Goal: Find specific page/section: Find specific page/section

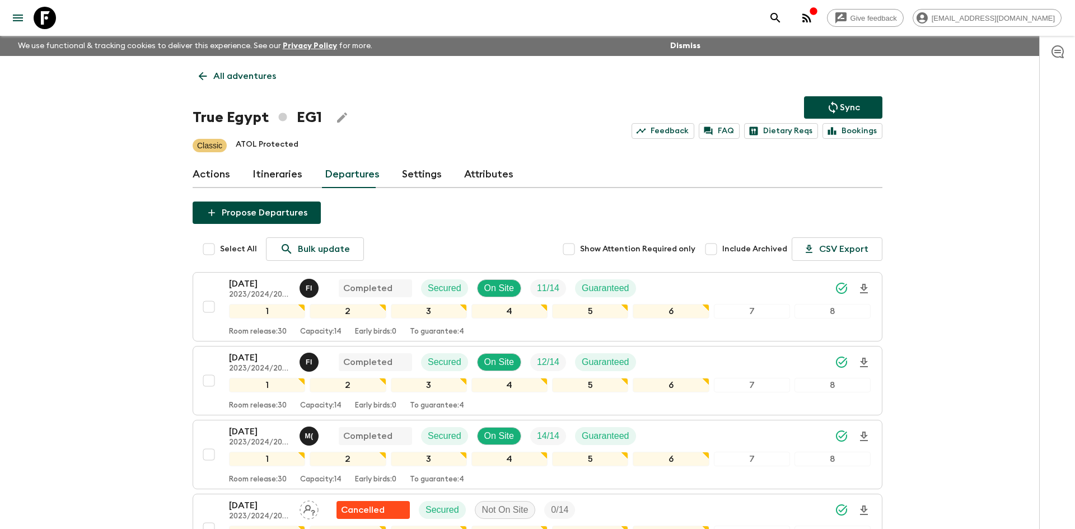
click at [245, 79] on p "All adventures" at bounding box center [244, 75] width 63 height 13
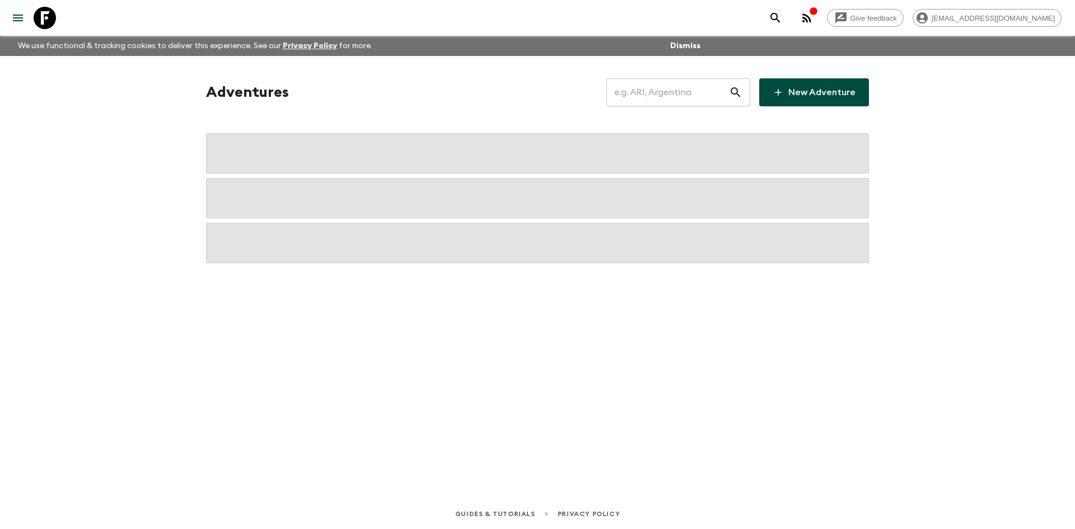
click at [626, 87] on input "text" at bounding box center [667, 92] width 123 height 31
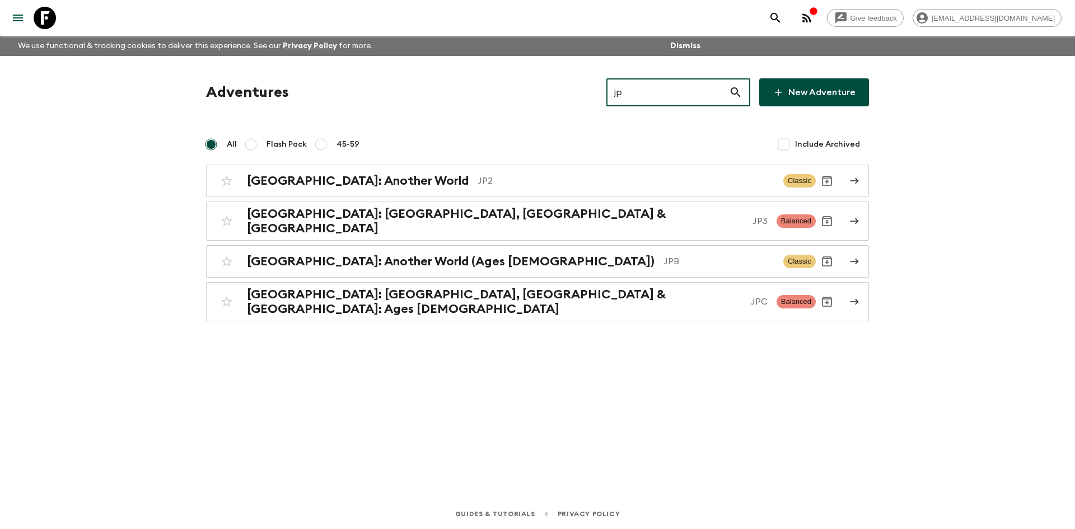
type input "jp2"
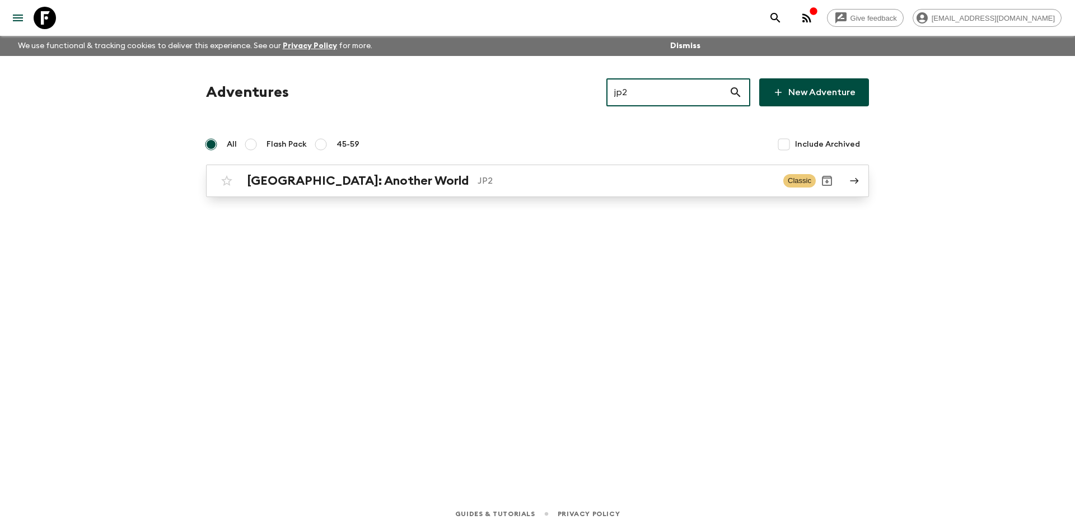
click at [360, 178] on h2 "[GEOGRAPHIC_DATA]: Another World" at bounding box center [358, 181] width 222 height 15
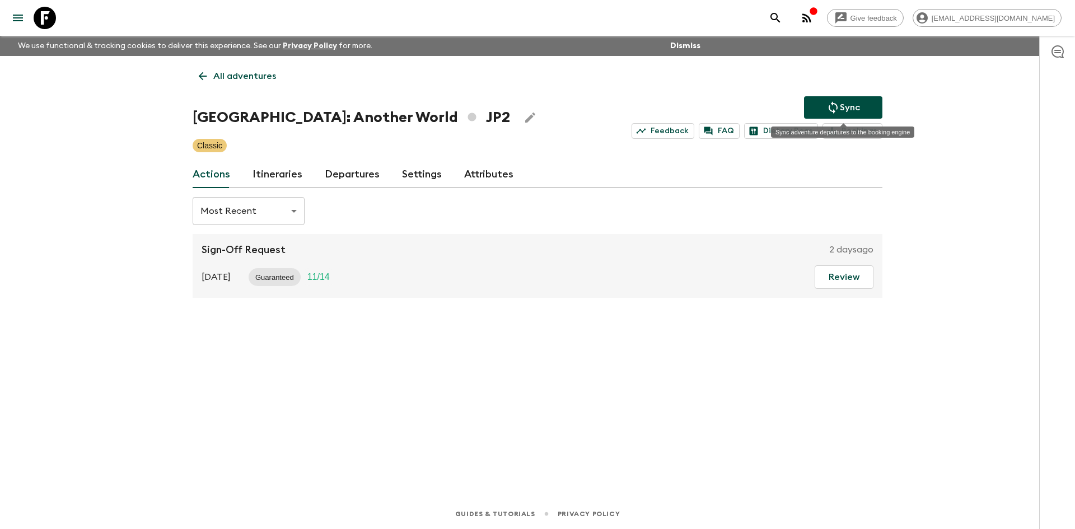
click at [828, 109] on icon "Sync adventure departures to the booking engine" at bounding box center [833, 107] width 13 height 13
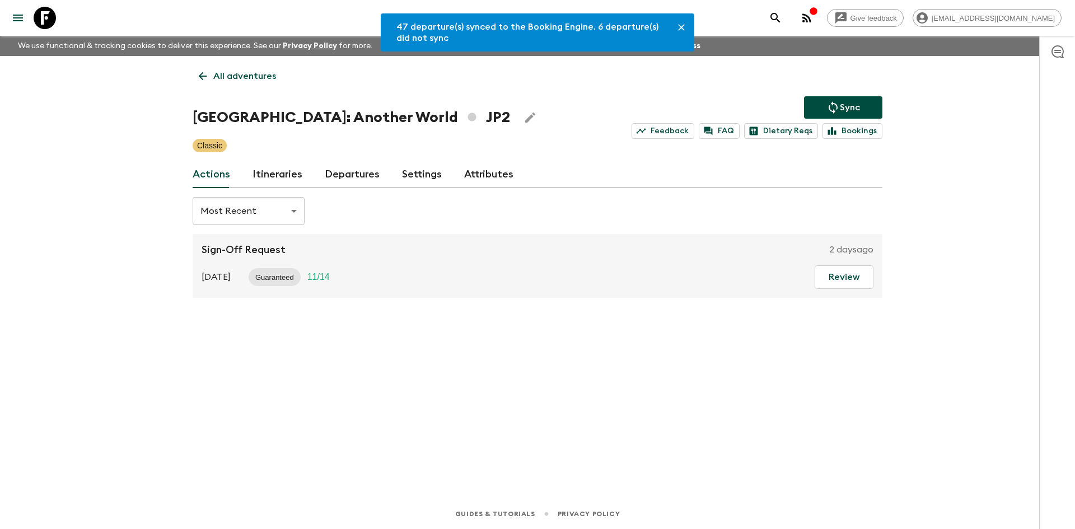
click at [363, 172] on link "Departures" at bounding box center [352, 174] width 55 height 27
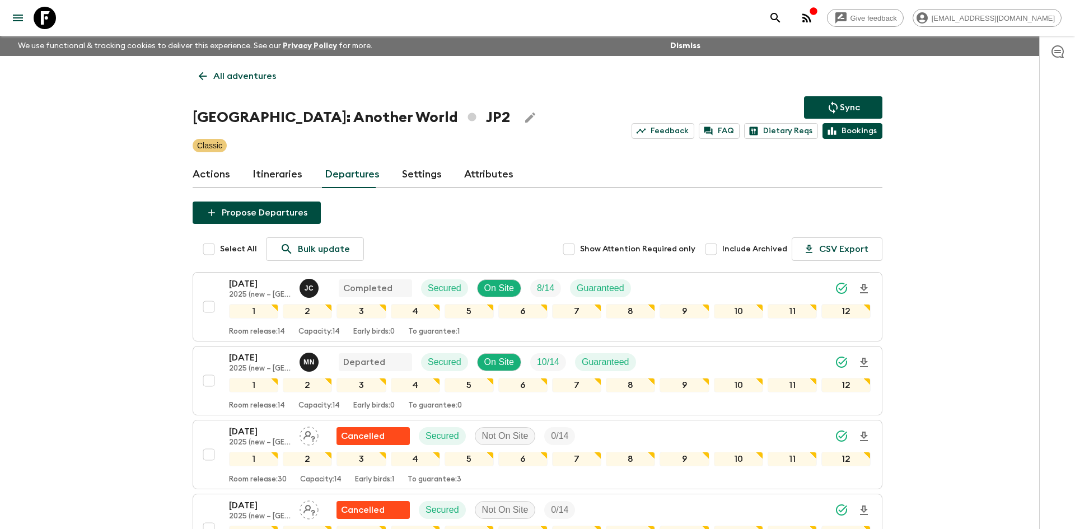
scroll to position [911, 0]
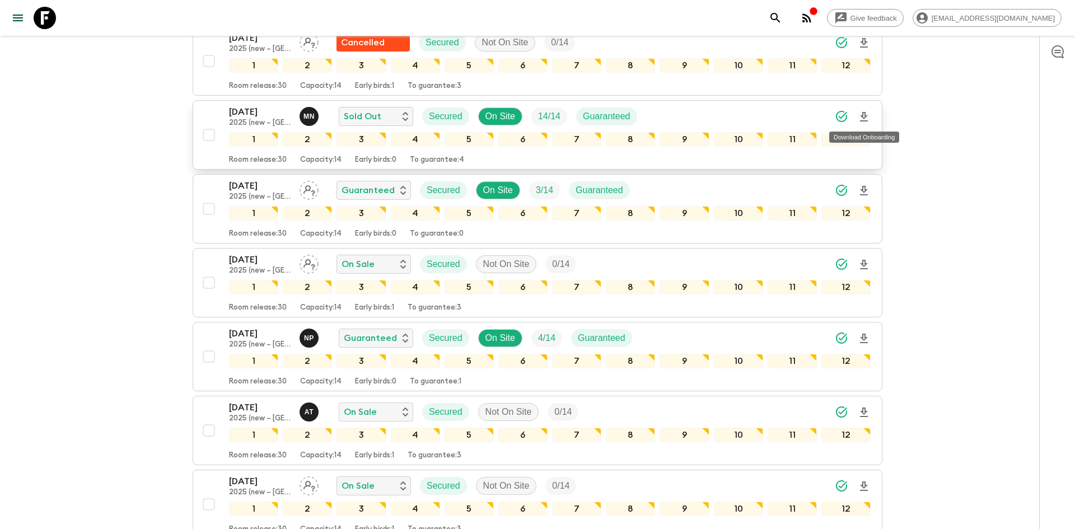
click at [866, 114] on icon "Download Onboarding" at bounding box center [863, 116] width 13 height 13
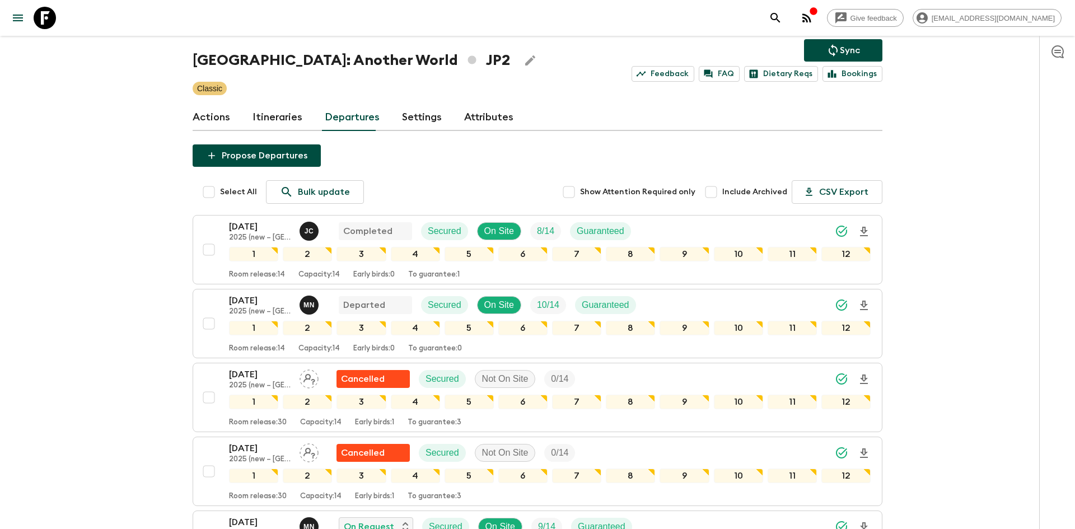
scroll to position [0, 0]
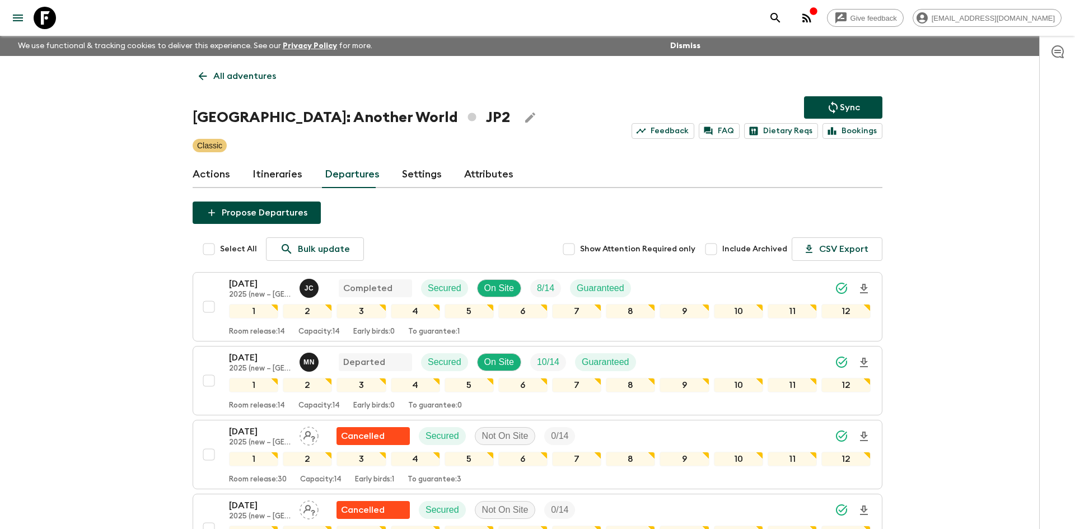
click at [234, 78] on p "All adventures" at bounding box center [244, 75] width 63 height 13
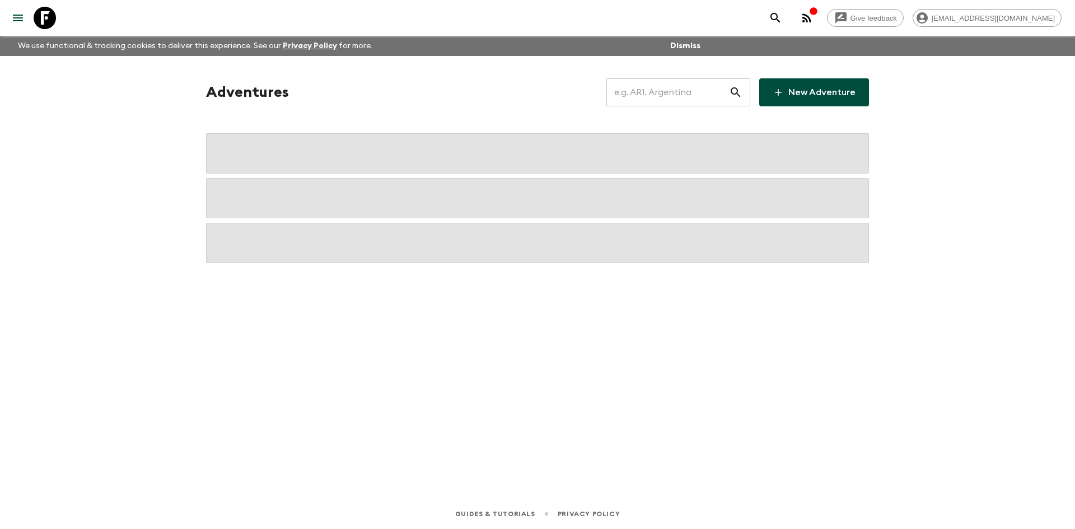
click at [619, 86] on input "text" at bounding box center [667, 92] width 123 height 31
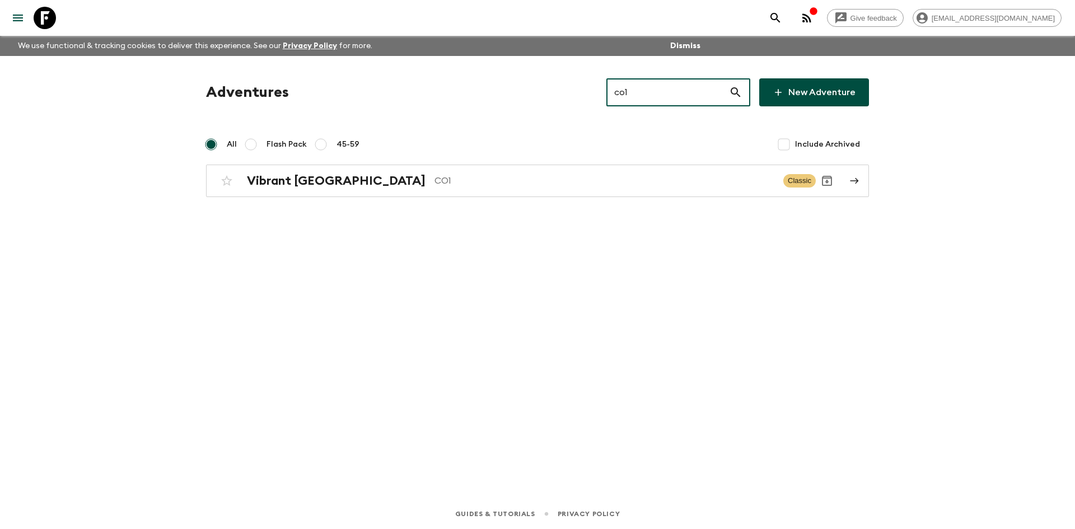
type input "co1"
click at [614, 184] on p "CO1" at bounding box center [605, 180] width 340 height 13
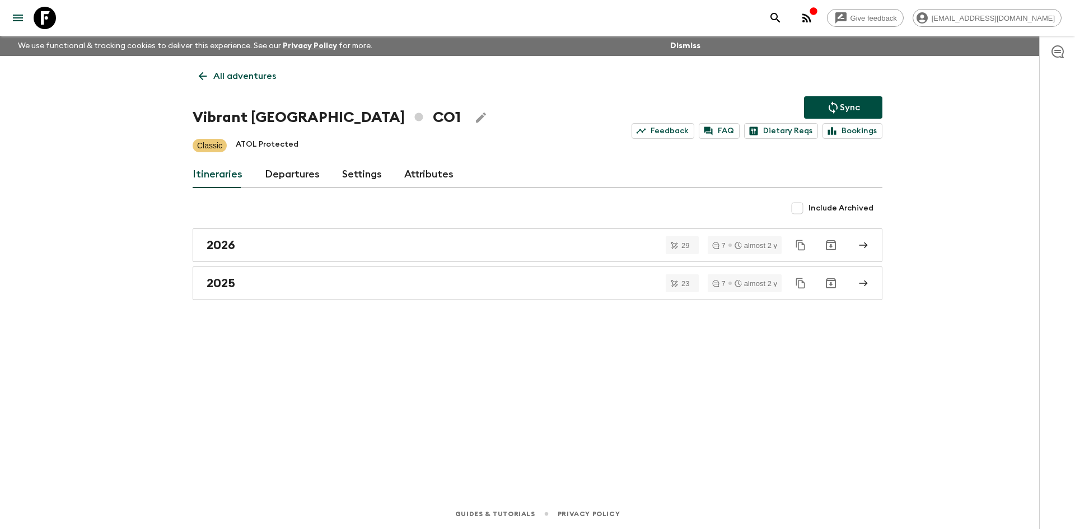
click at [835, 108] on icon "Sync adventure departures to the booking engine" at bounding box center [833, 107] width 13 height 13
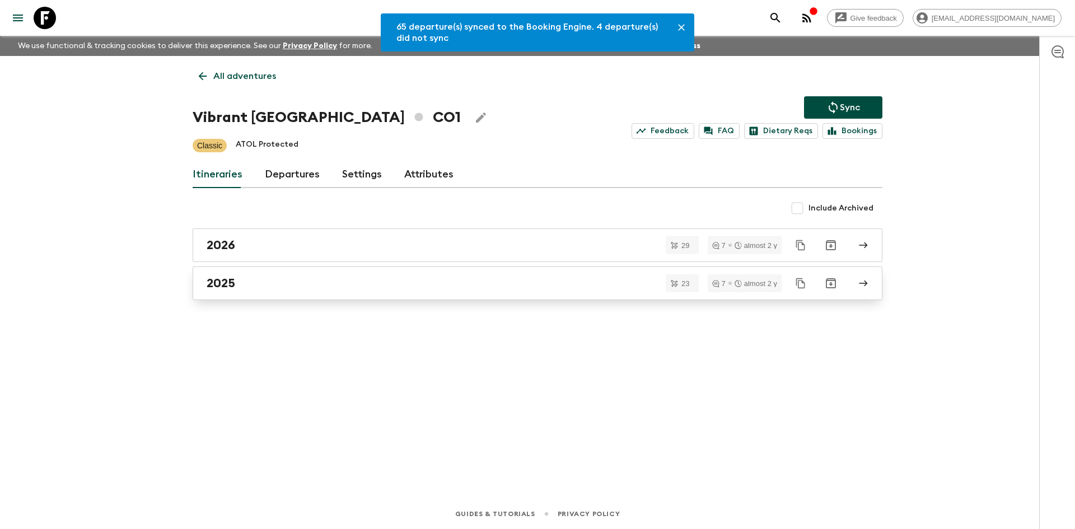
click at [239, 284] on div "2025" at bounding box center [527, 283] width 641 height 15
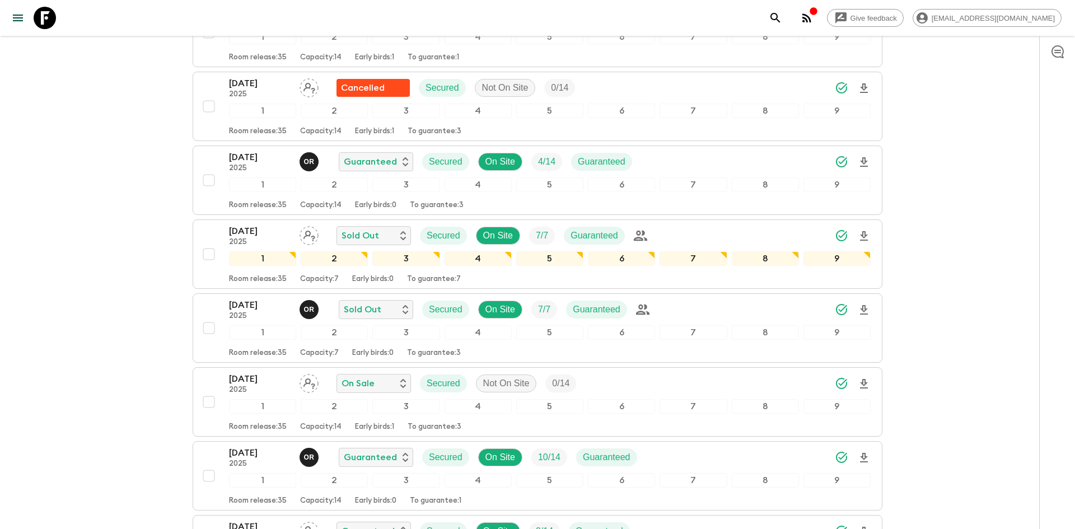
scroll to position [915, 0]
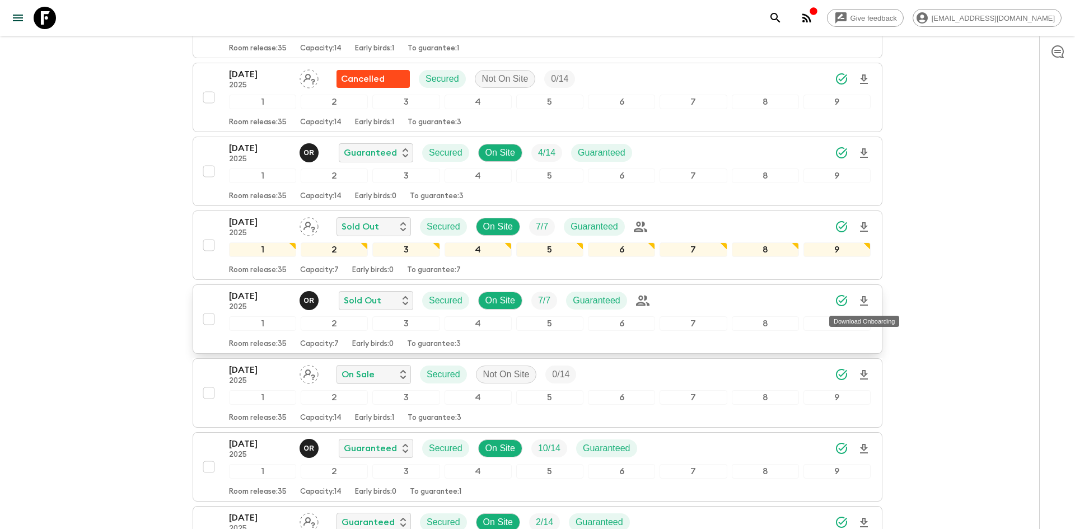
click at [863, 303] on icon "Download Onboarding" at bounding box center [863, 301] width 13 height 13
